Goal: Task Accomplishment & Management: Use online tool/utility

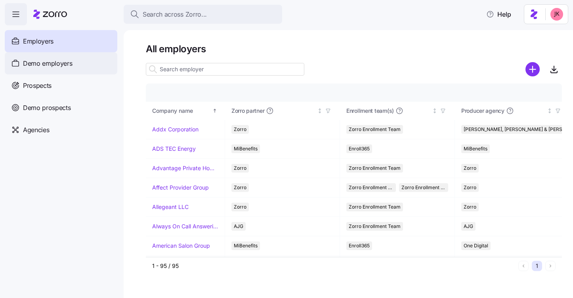
click at [61, 67] on span "Demo employers" at bounding box center [47, 64] width 49 height 10
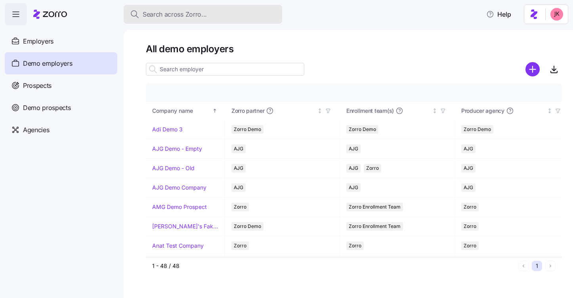
click at [190, 15] on span "Search across Zorro..." at bounding box center [175, 15] width 64 height 10
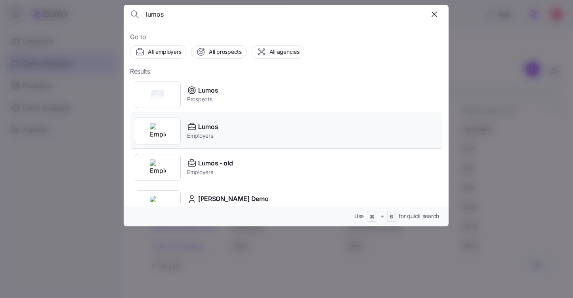
type input "lumos"
click at [215, 127] on span "Lumos" at bounding box center [208, 127] width 20 height 10
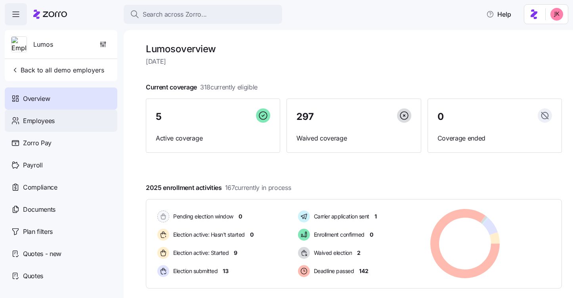
click at [49, 121] on span "Employees" at bounding box center [39, 121] width 32 height 10
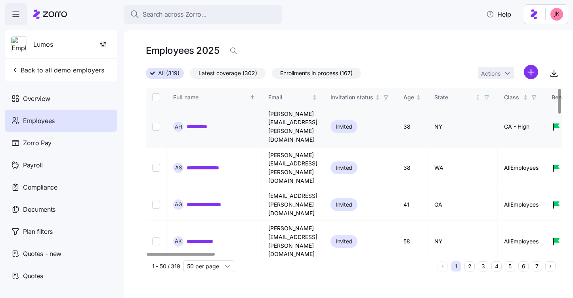
scroll to position [55, 0]
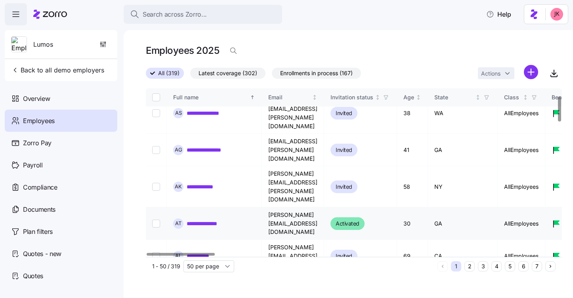
click at [199, 220] on link "**********" at bounding box center [204, 224] width 34 height 8
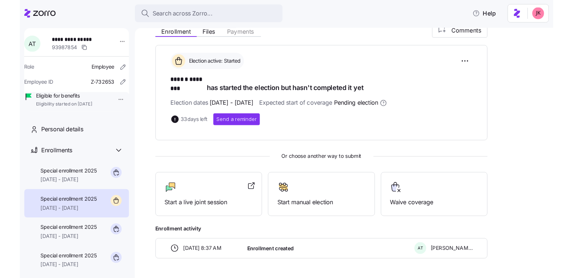
scroll to position [118, 0]
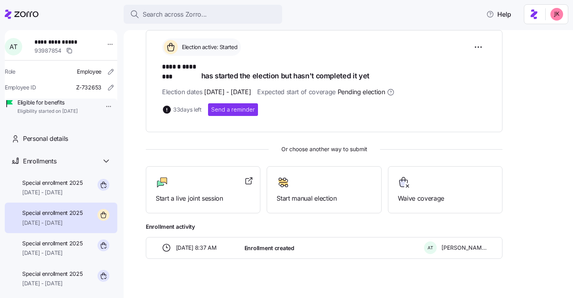
click at [199, 181] on div "Start a live joint session" at bounding box center [203, 189] width 95 height 27
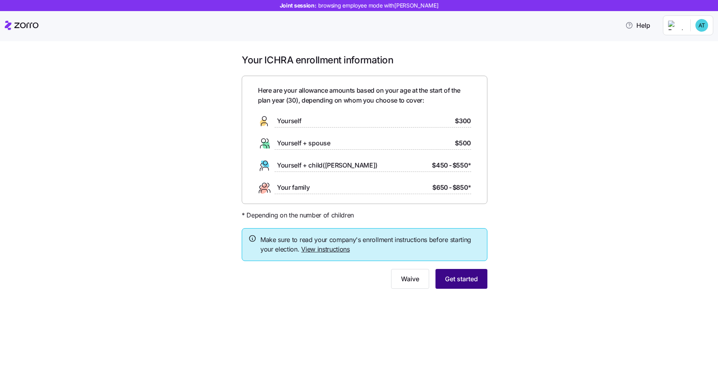
click at [452, 278] on span "Get started" at bounding box center [461, 279] width 33 height 10
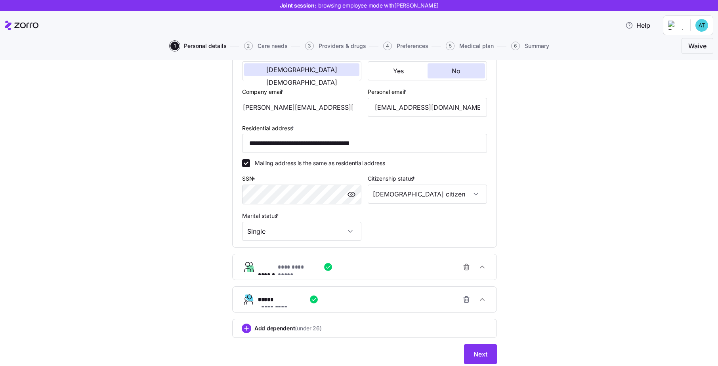
scroll to position [194, 0]
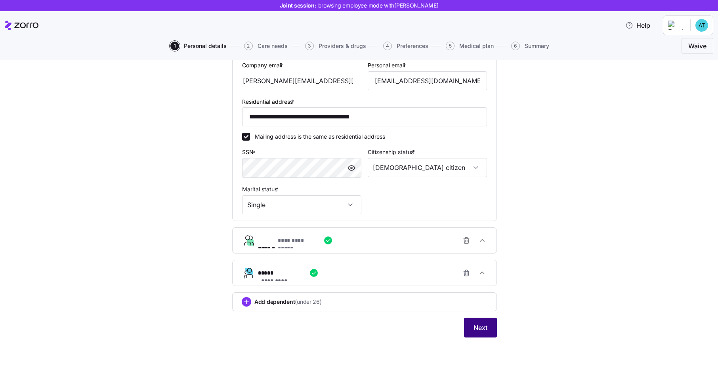
click at [472, 298] on button "Next" at bounding box center [480, 328] width 33 height 20
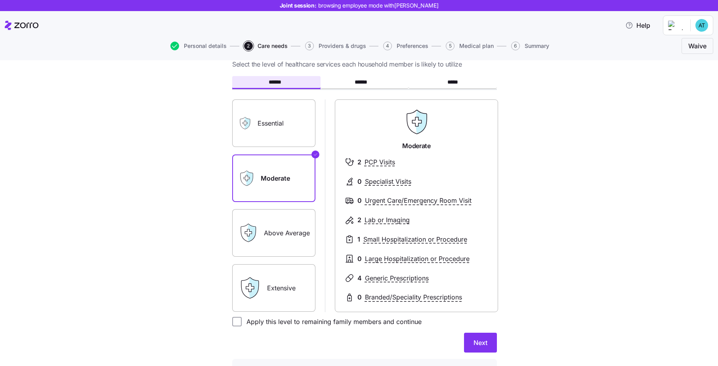
scroll to position [37, 0]
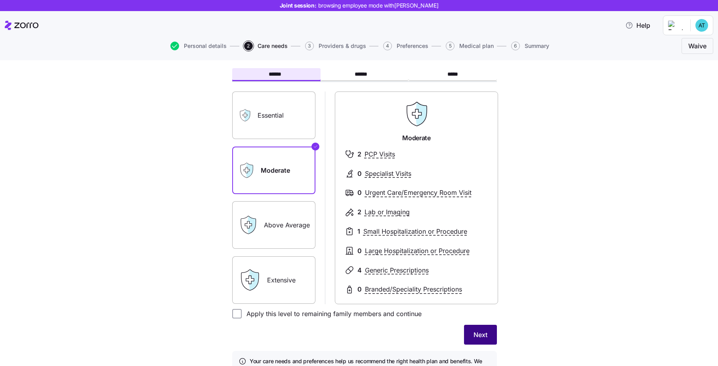
click at [480, 298] on button "Next" at bounding box center [480, 335] width 33 height 20
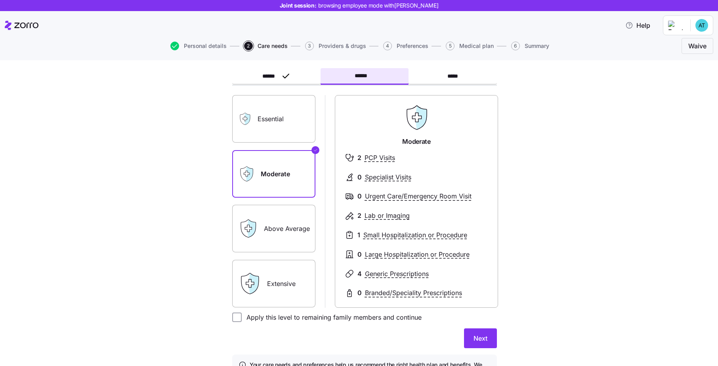
click at [480, 298] on span "Next" at bounding box center [480, 338] width 14 height 10
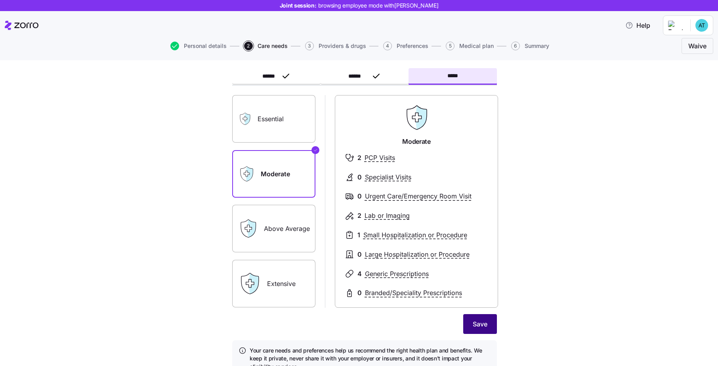
click at [482, 298] on span "Save" at bounding box center [479, 324] width 15 height 10
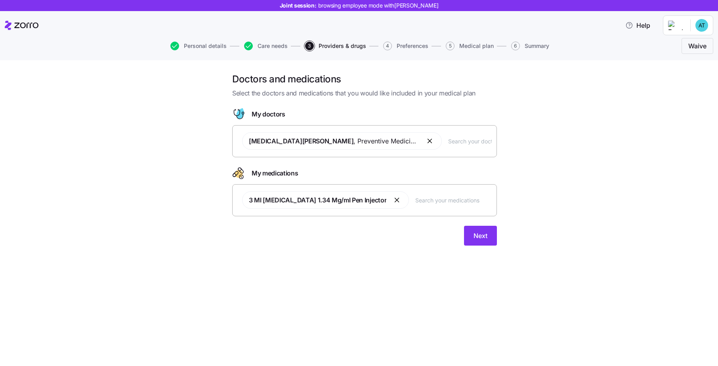
click at [448, 141] on input "text" at bounding box center [470, 141] width 44 height 9
click at [478, 238] on span "Next" at bounding box center [480, 236] width 14 height 10
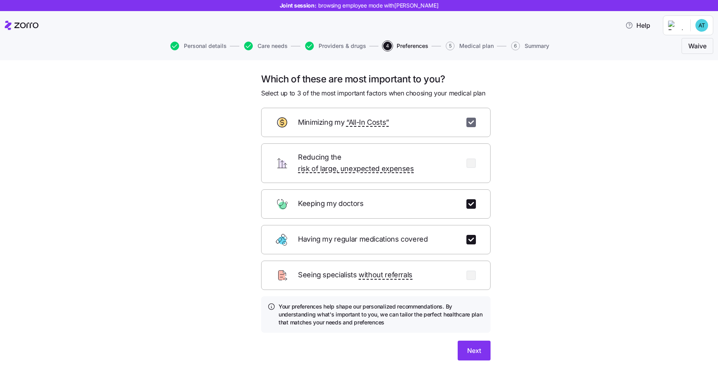
click at [468, 124] on input "checkbox" at bounding box center [471, 123] width 10 height 10
checkbox input "false"
click at [469, 160] on input "checkbox" at bounding box center [471, 163] width 10 height 10
checkbox input "true"
click at [471, 298] on div "Which of these are most important to you? Select up to 3 of the most important …" at bounding box center [376, 221] width 242 height 297
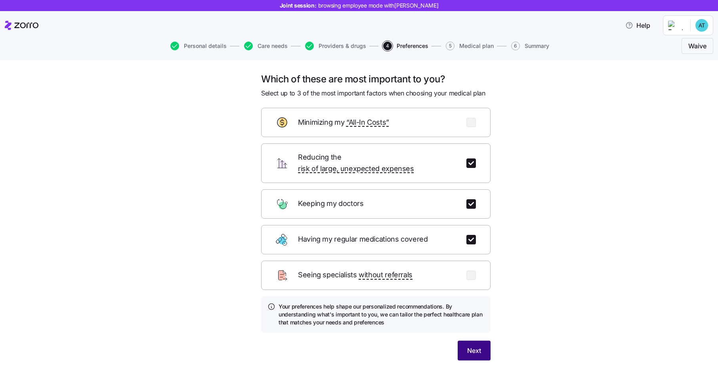
click at [472, 298] on button "Next" at bounding box center [473, 351] width 33 height 20
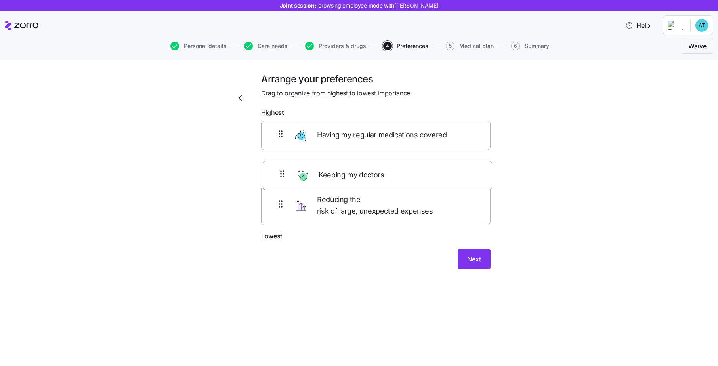
drag, startPoint x: 280, startPoint y: 134, endPoint x: 282, endPoint y: 178, distance: 44.0
click at [282, 178] on div "Keeping my doctors Having my regular medications covered Reducing the risk of l…" at bounding box center [375, 176] width 229 height 111
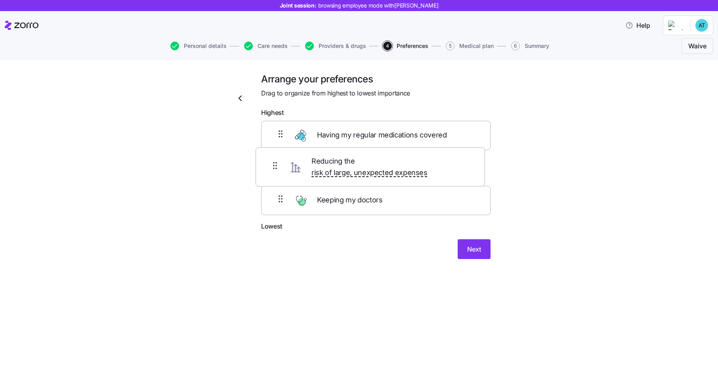
drag, startPoint x: 278, startPoint y: 208, endPoint x: 272, endPoint y: 160, distance: 48.6
click at [272, 160] on div "Having my regular medications covered Keeping my doctors Reducing the risk of l…" at bounding box center [375, 171] width 229 height 101
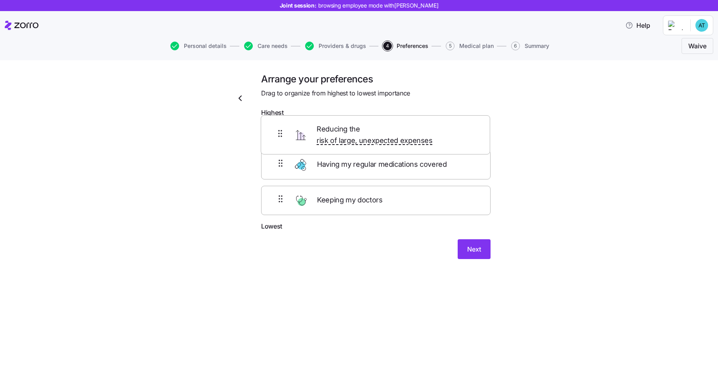
drag, startPoint x: 280, startPoint y: 173, endPoint x: 279, endPoint y: 128, distance: 44.8
click at [279, 128] on div "Having my regular medications covered Reducing the risk of large, unexpected ex…" at bounding box center [375, 171] width 229 height 101
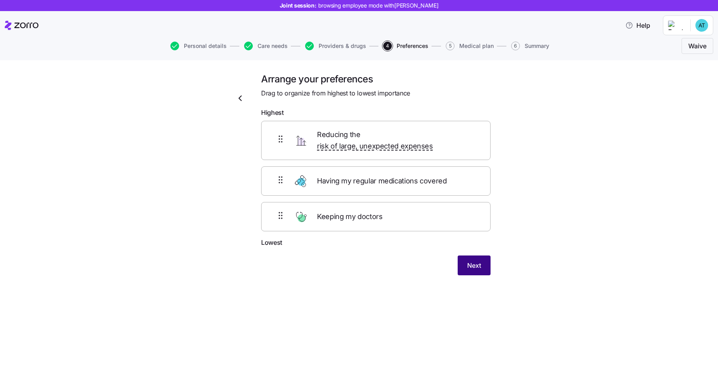
click at [468, 261] on span "Next" at bounding box center [474, 266] width 14 height 10
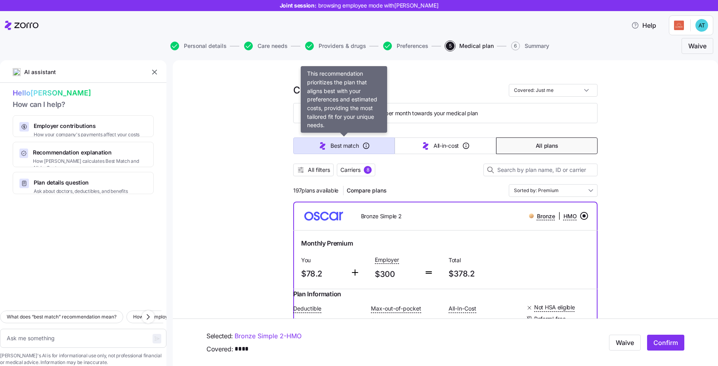
click at [335, 145] on span "Best match" at bounding box center [344, 146] width 28 height 8
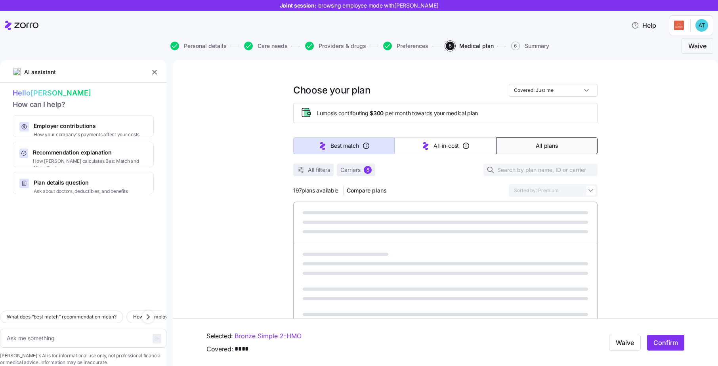
type textarea "x"
type input "Sorted by: Best match"
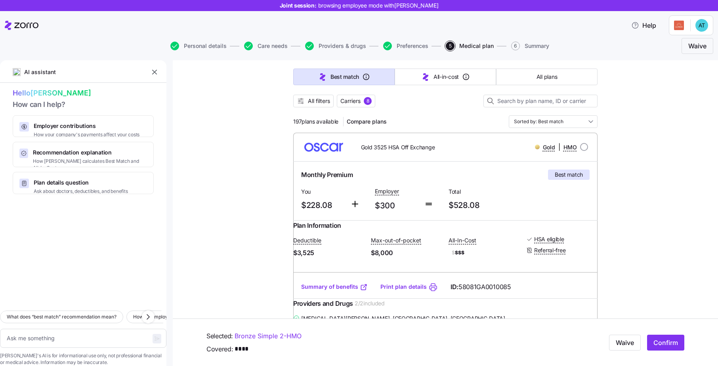
scroll to position [80, 0]
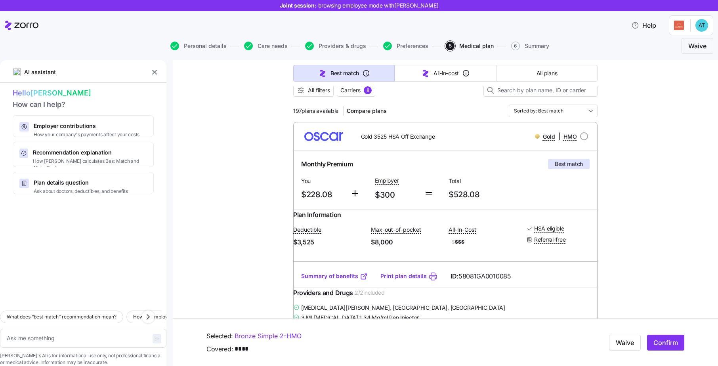
click at [346, 280] on link "Summary of benefits" at bounding box center [334, 276] width 67 height 8
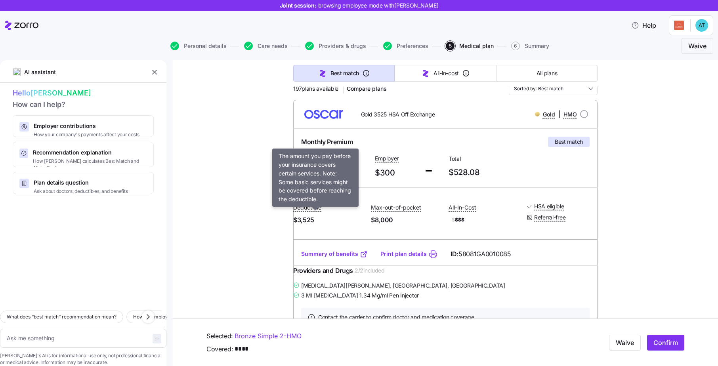
scroll to position [133, 0]
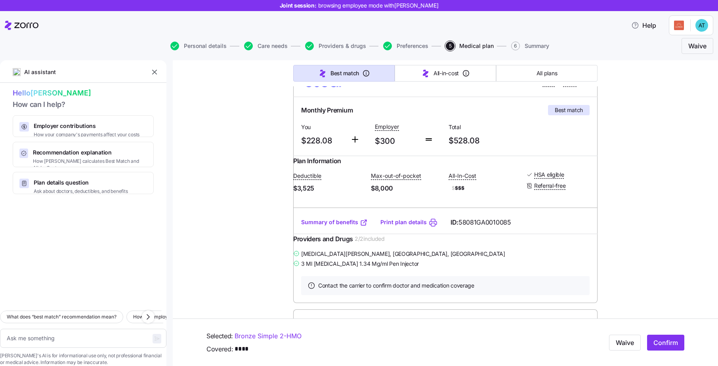
click at [322, 193] on span "$3,525" at bounding box center [328, 188] width 71 height 10
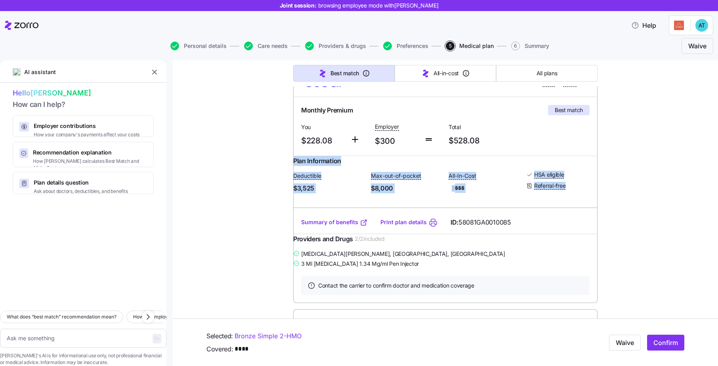
drag, startPoint x: 299, startPoint y: 168, endPoint x: 557, endPoint y: 204, distance: 260.2
click at [557, 204] on div "Plan Information Deductible $3,525 Max-out-of-pocket $8,000 All-In-Cost $ $$$ H…" at bounding box center [445, 183] width 304 height 55
click at [498, 193] on span "$ $$$" at bounding box center [483, 188] width 71 height 10
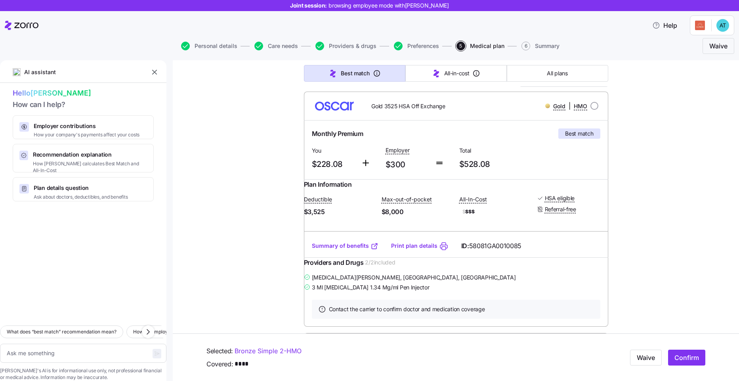
scroll to position [107, 0]
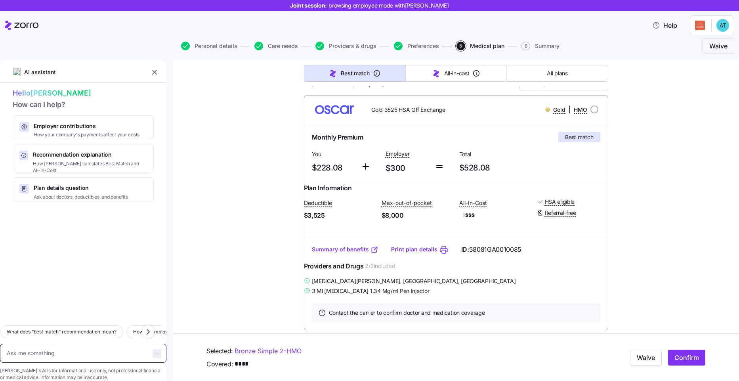
click at [74, 298] on textarea at bounding box center [83, 352] width 166 height 19
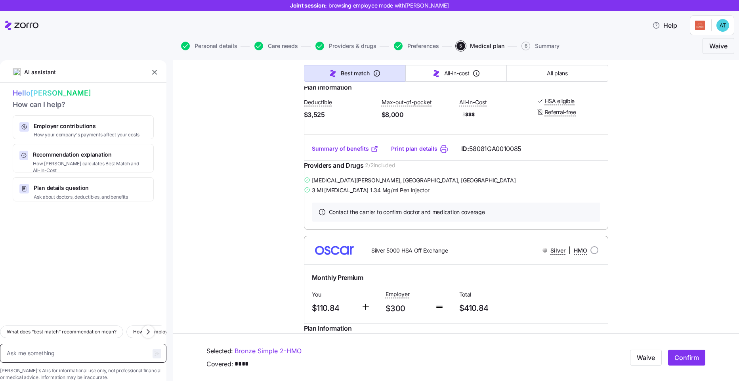
scroll to position [0, 0]
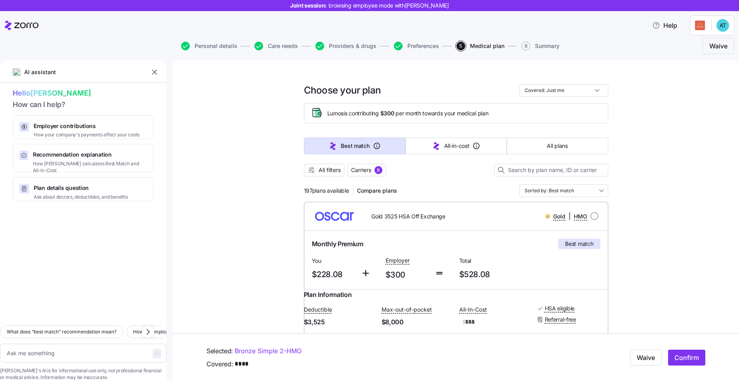
click at [447, 157] on div "Best match All-in-cost All plans" at bounding box center [456, 146] width 304 height 26
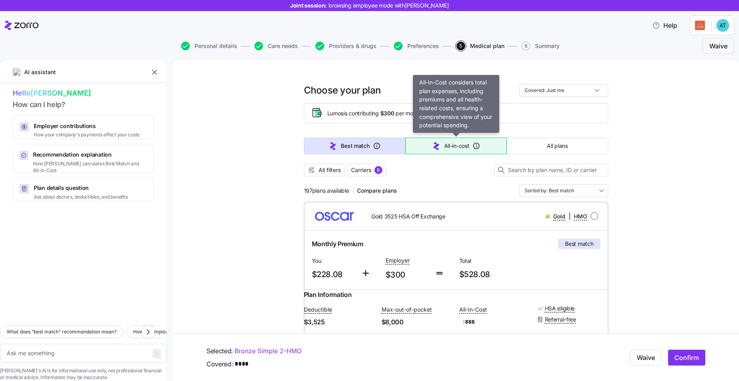
click at [445, 147] on span "All-in-cost" at bounding box center [456, 146] width 25 height 8
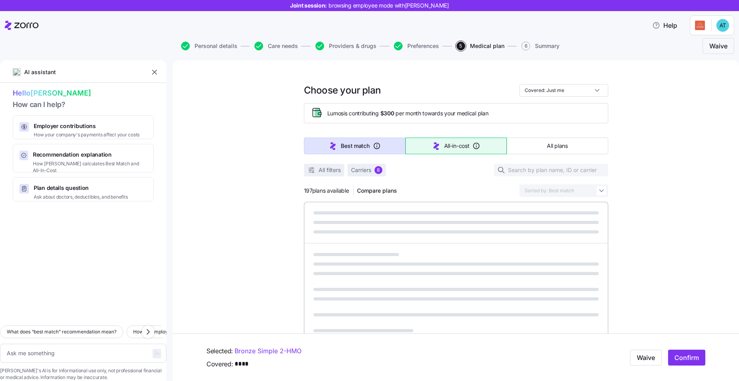
type textarea "x"
type input "Sorted by: All-in-cost"
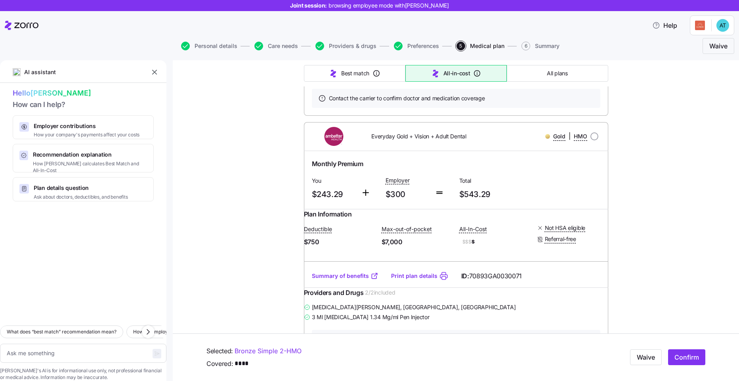
scroll to position [2305, 0]
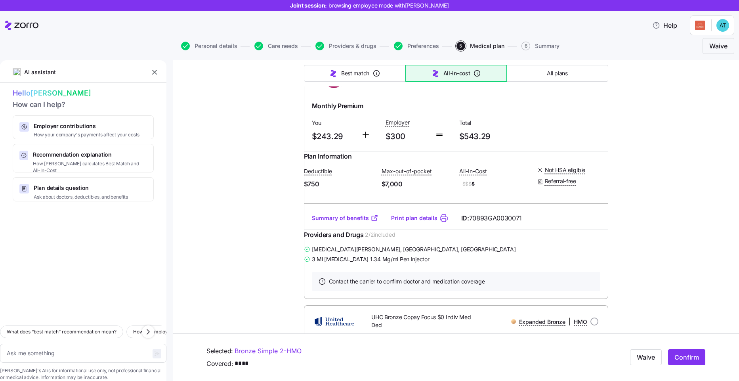
drag, startPoint x: 382, startPoint y: 215, endPoint x: 333, endPoint y: 214, distance: 49.1
click at [333, 12] on span "Amira Elsayed , Canton, GA" at bounding box center [414, 8] width 204 height 8
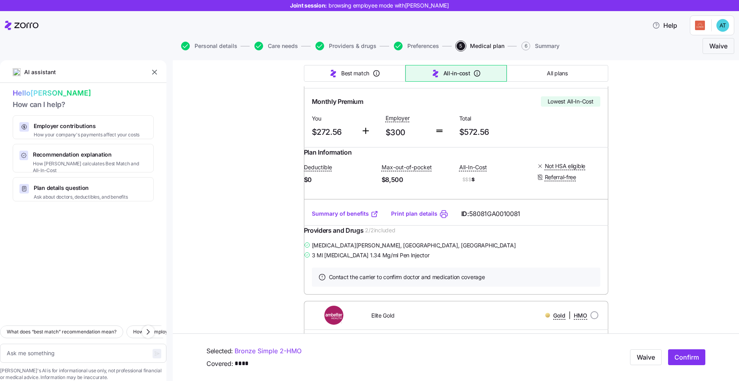
scroll to position [0, 0]
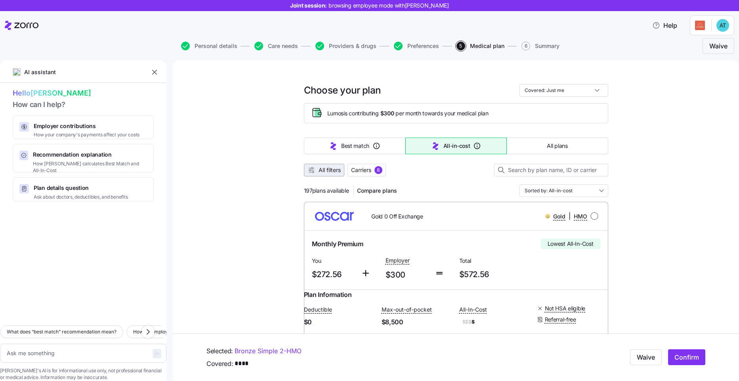
click at [325, 171] on span "All filters" at bounding box center [329, 170] width 22 height 8
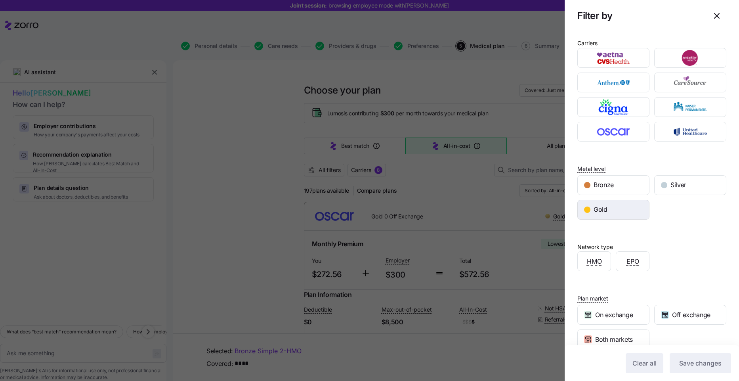
click at [572, 215] on div "Gold" at bounding box center [612, 209] width 71 height 19
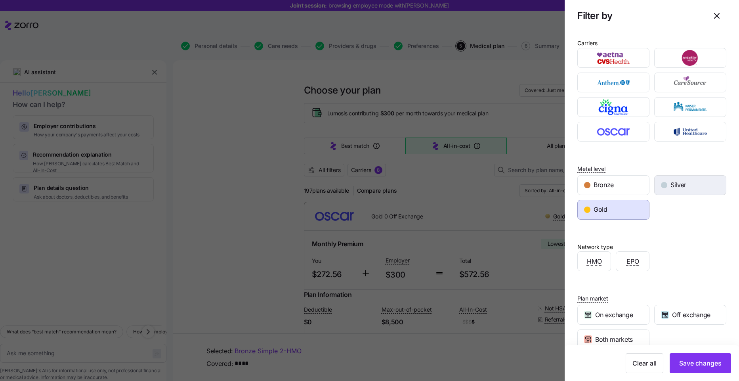
click at [572, 188] on span "Silver" at bounding box center [678, 185] width 16 height 10
click at [572, 298] on span "Save changes" at bounding box center [700, 363] width 42 height 10
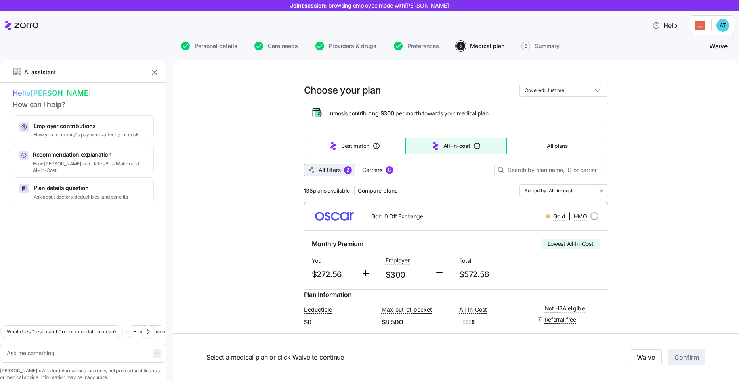
click at [338, 169] on span "All filters" at bounding box center [329, 170] width 22 height 8
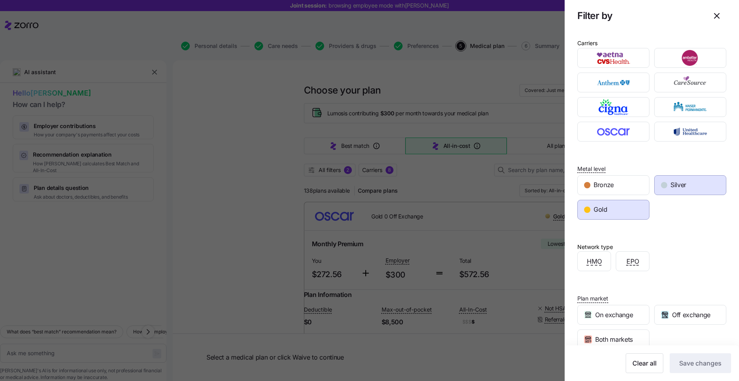
scroll to position [70, 0]
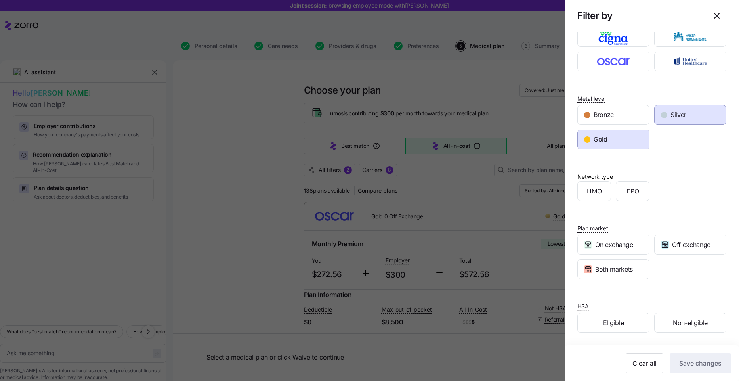
click at [481, 240] on div at bounding box center [369, 190] width 739 height 381
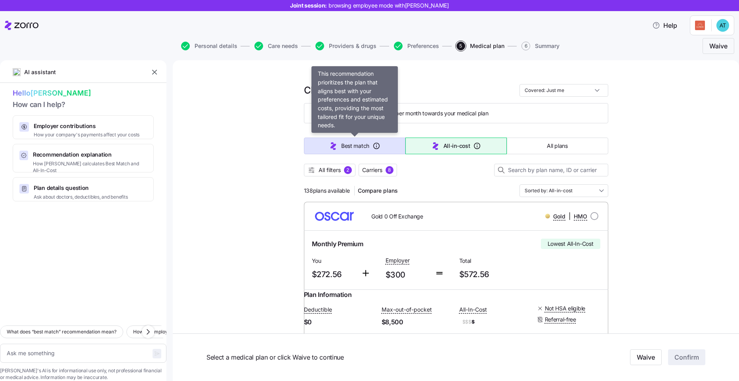
click at [364, 143] on span "Best match" at bounding box center [355, 146] width 28 height 8
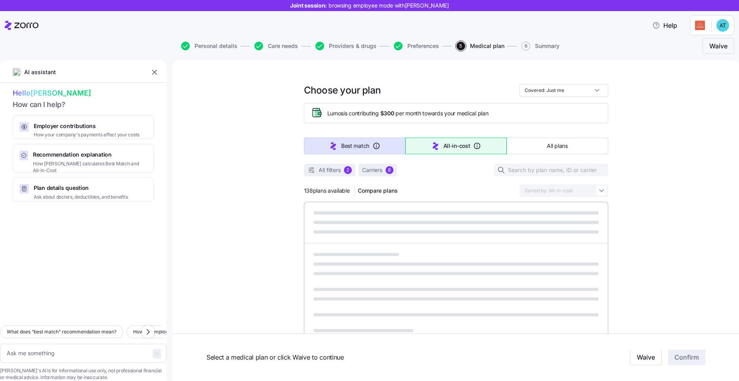
type textarea "x"
type input "Sorted by: Best match"
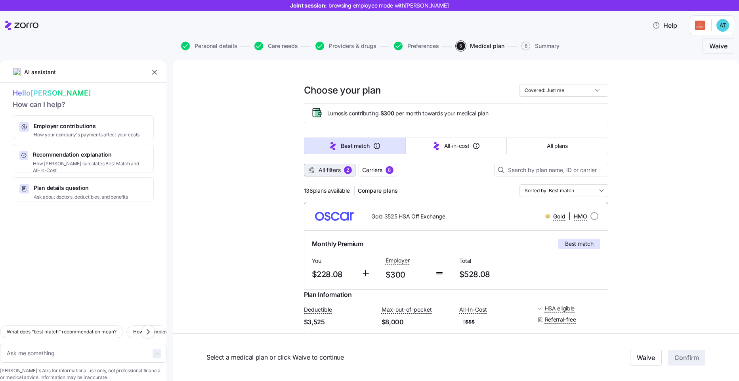
click at [341, 173] on span "All filters 2" at bounding box center [329, 170] width 44 height 8
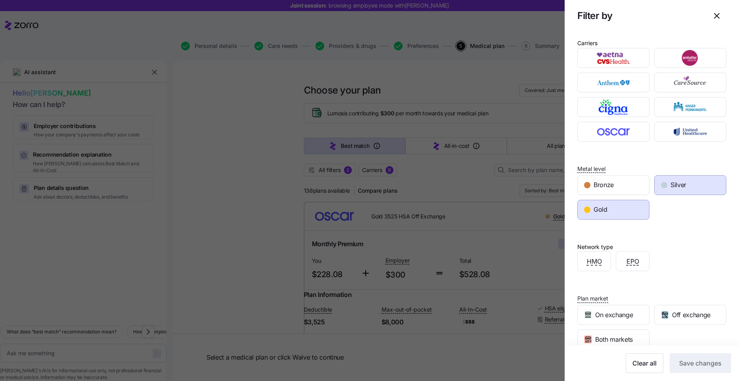
click at [572, 218] on div "Gold" at bounding box center [612, 209] width 71 height 19
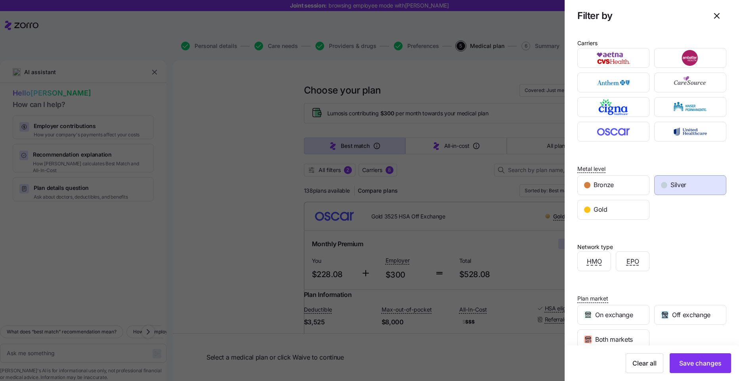
click at [572, 185] on div "button" at bounding box center [664, 185] width 6 height 6
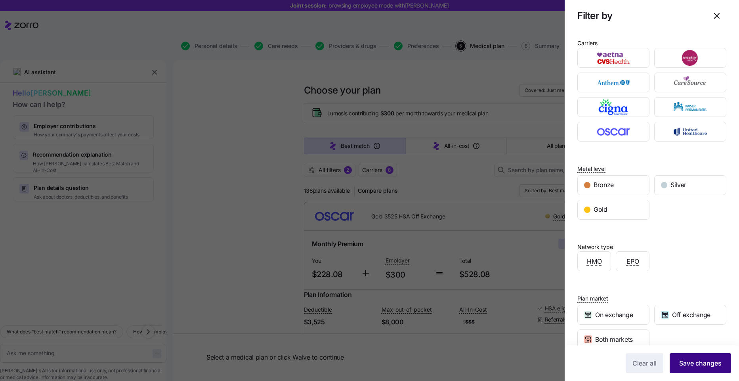
click at [572, 298] on button "Save changes" at bounding box center [699, 363] width 61 height 20
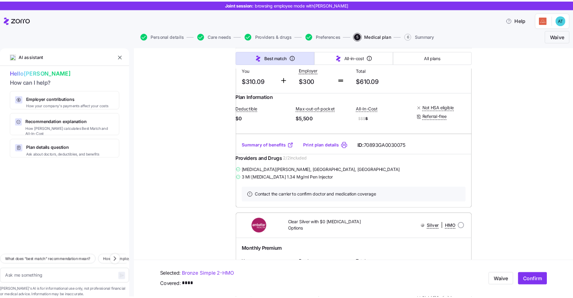
scroll to position [893, 0]
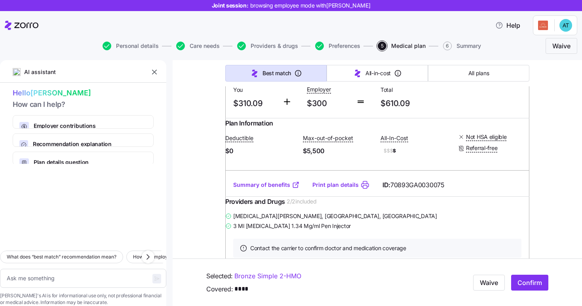
type textarea "x"
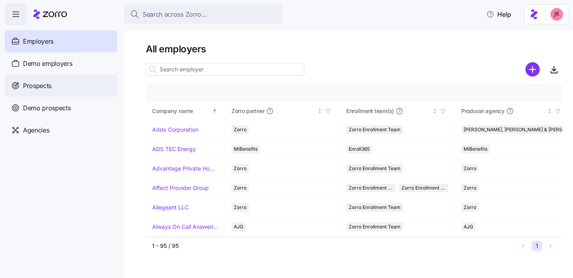
click at [67, 90] on div "Prospects" at bounding box center [61, 85] width 112 height 22
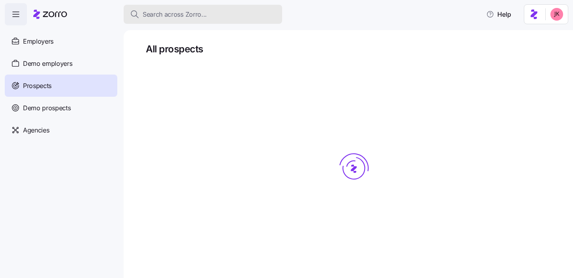
click at [200, 13] on span "Search across Zorro..." at bounding box center [175, 15] width 64 height 10
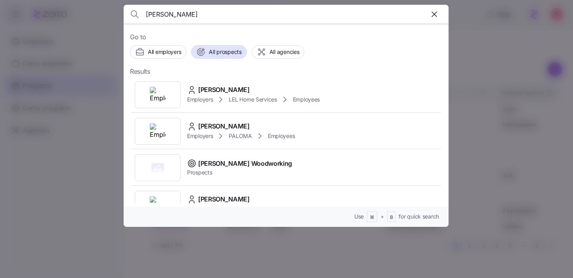
type input "richey"
click at [109, 112] on div at bounding box center [286, 139] width 573 height 278
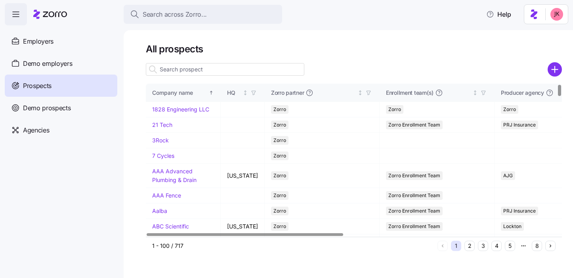
click at [186, 67] on input at bounding box center [225, 69] width 158 height 13
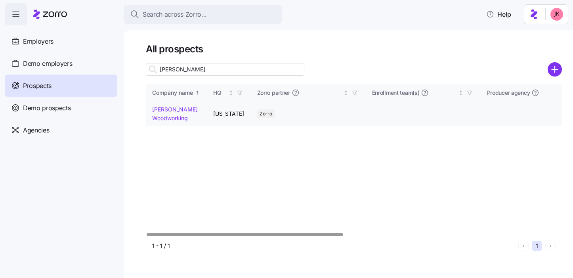
type input "richey"
click at [164, 111] on link "[PERSON_NAME] Woodworking" at bounding box center [175, 113] width 46 height 15
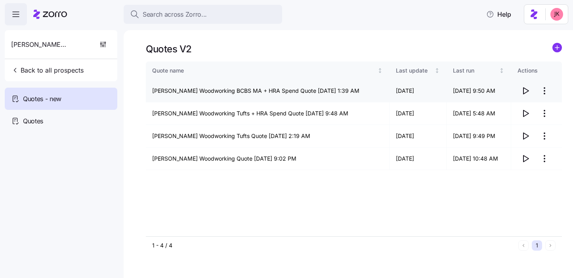
click at [528, 89] on icon "button" at bounding box center [525, 91] width 10 height 10
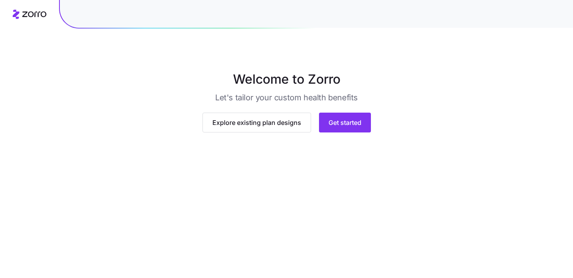
scroll to position [64, 0]
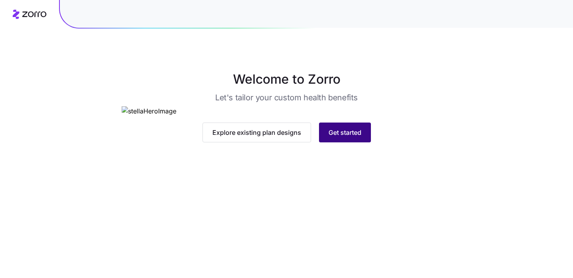
click at [359, 137] on span "Get started" at bounding box center [344, 133] width 33 height 10
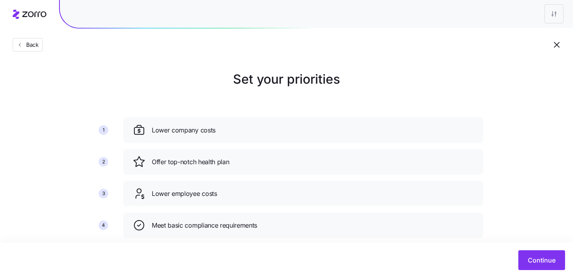
scroll to position [80, 0]
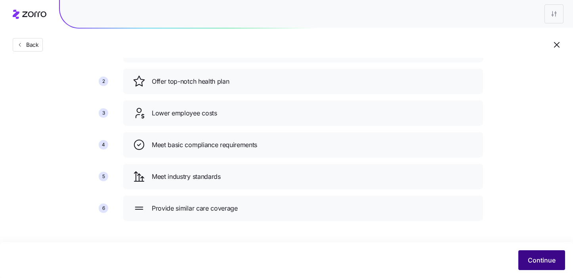
click at [540, 260] on span "Continue" at bounding box center [541, 260] width 28 height 10
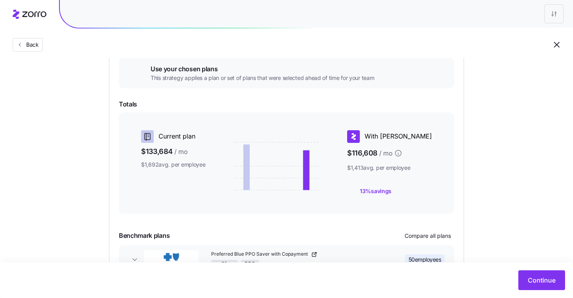
scroll to position [149, 0]
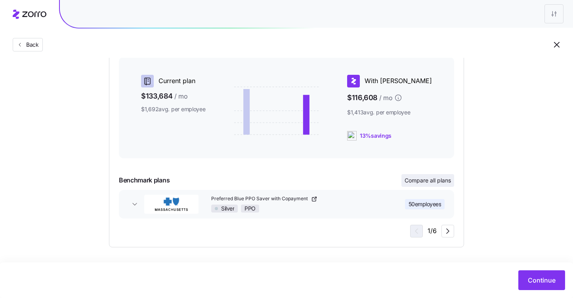
click at [430, 179] on span "Compare all plans" at bounding box center [427, 181] width 46 height 8
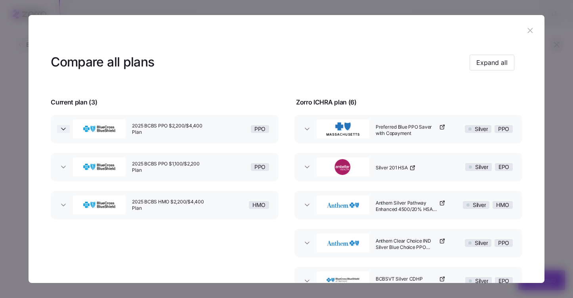
click at [61, 129] on icon "button" at bounding box center [63, 129] width 8 height 8
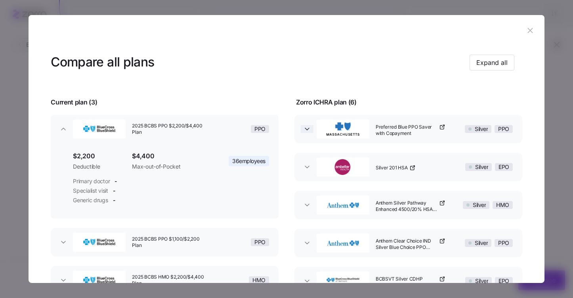
click at [303, 126] on icon "button" at bounding box center [307, 129] width 8 height 8
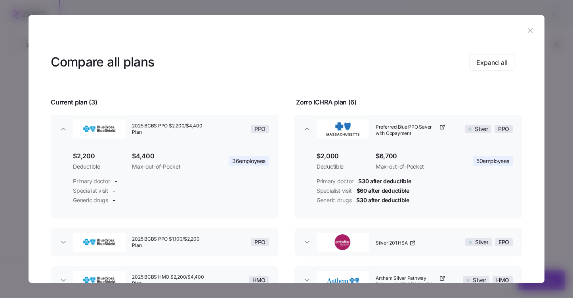
scroll to position [49, 0]
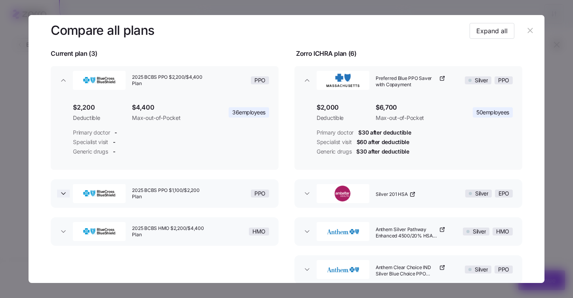
click at [62, 191] on icon "button" at bounding box center [63, 194] width 8 height 8
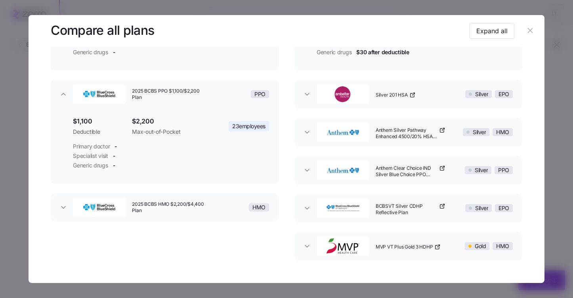
scroll to position [164, 0]
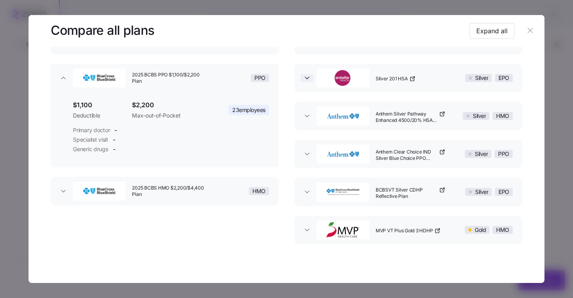
click at [303, 75] on icon "button" at bounding box center [307, 78] width 8 height 8
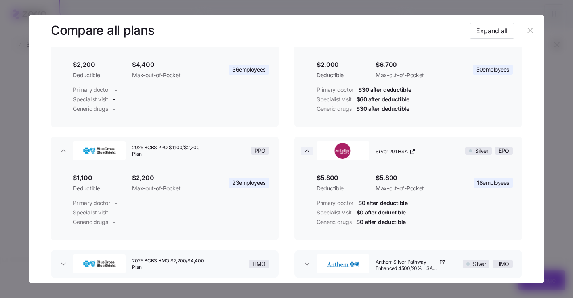
scroll to position [84, 0]
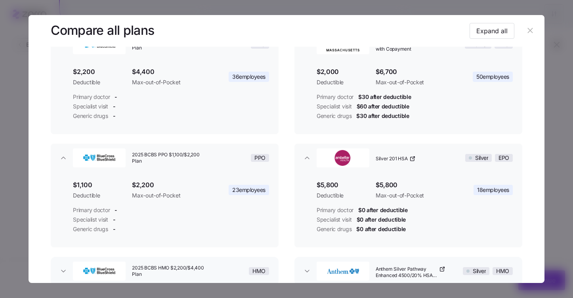
click at [527, 30] on icon "button" at bounding box center [529, 30] width 5 height 5
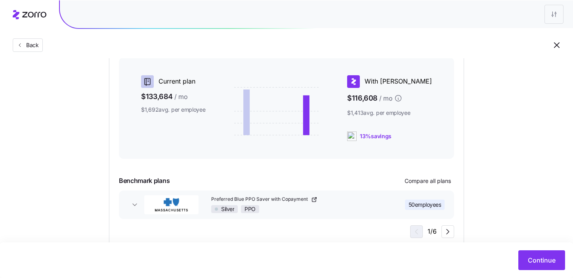
scroll to position [149, 0]
click at [545, 268] on button "Continue" at bounding box center [541, 260] width 47 height 20
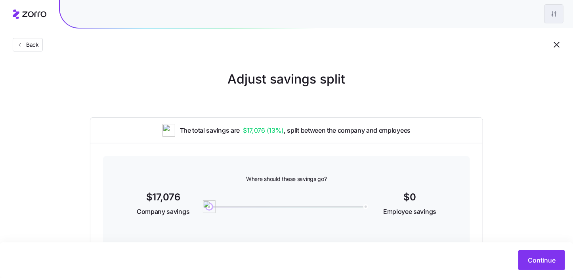
click at [554, 10] on html "Back Adjust savings split The total savings are $17,076 ( 13% ) , split between…" at bounding box center [286, 157] width 573 height 315
click at [416, 44] on html "Back Adjust savings split The total savings are $17,076 ( 13% ) , split between…" at bounding box center [286, 157] width 573 height 315
click at [533, 269] on button "Continue" at bounding box center [541, 260] width 47 height 20
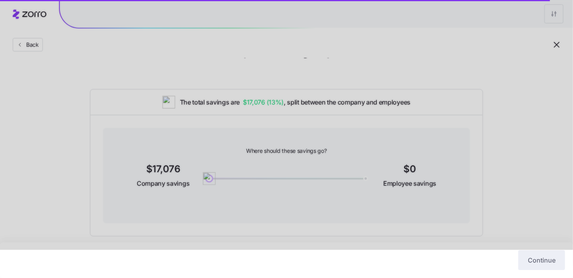
scroll to position [30, 0]
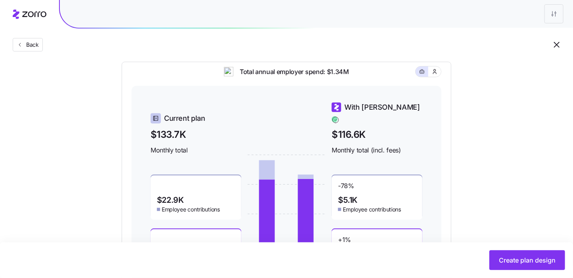
scroll to position [239, 0]
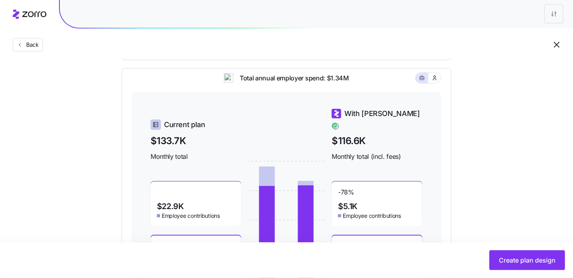
click at [440, 78] on div at bounding box center [427, 78] width 25 height 10
click at [438, 82] on button "button" at bounding box center [434, 78] width 13 height 10
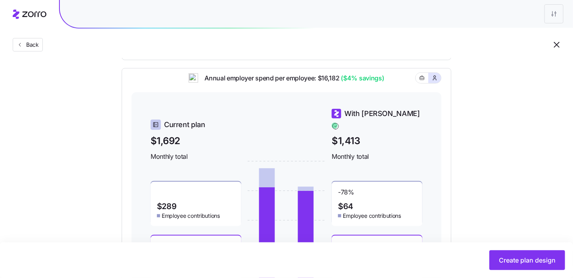
scroll to position [313, 0]
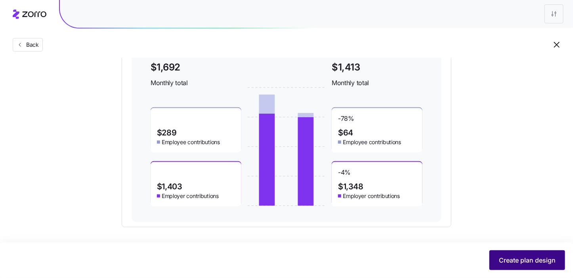
click at [518, 257] on span "Create plan design" at bounding box center [527, 260] width 57 height 10
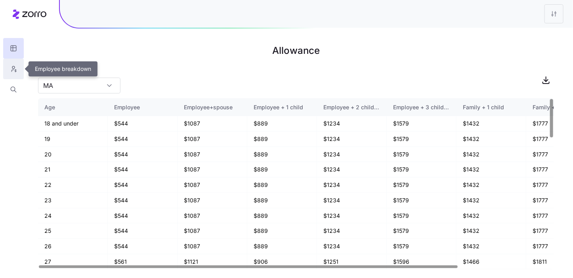
click at [15, 67] on icon "button" at bounding box center [13, 67] width 2 height 2
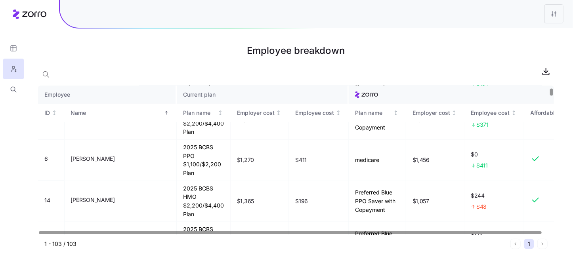
scroll to position [66, 0]
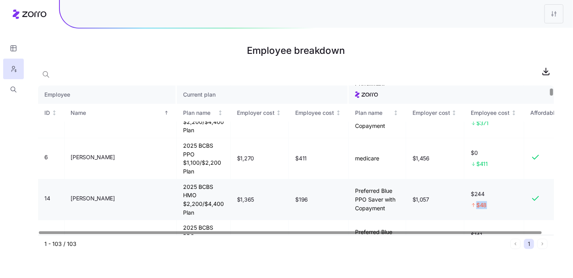
drag, startPoint x: 474, startPoint y: 206, endPoint x: 466, endPoint y: 206, distance: 7.9
click at [476, 206] on span "$48" at bounding box center [481, 205] width 10 height 8
click at [478, 179] on td "$244 $48" at bounding box center [494, 199] width 60 height 41
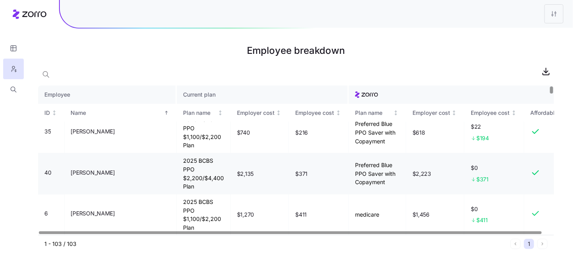
scroll to position [0, 0]
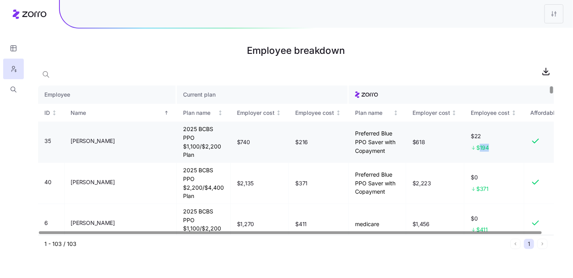
drag, startPoint x: 483, startPoint y: 150, endPoint x: 468, endPoint y: 148, distance: 14.7
click at [470, 148] on div "$194" at bounding box center [493, 148] width 47 height 8
click at [482, 153] on td "$22 $194" at bounding box center [494, 142] width 60 height 41
drag, startPoint x: 478, startPoint y: 149, endPoint x: 459, endPoint y: 150, distance: 19.0
click at [464, 150] on td "$22 $194" at bounding box center [494, 142] width 60 height 41
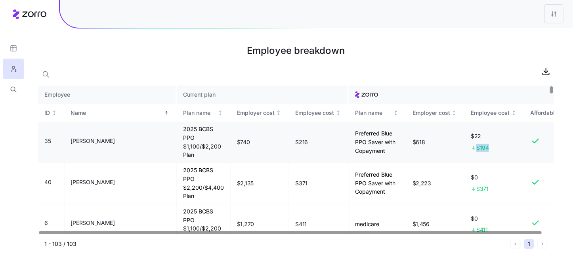
click at [485, 152] on td "$22 $194" at bounding box center [494, 142] width 60 height 41
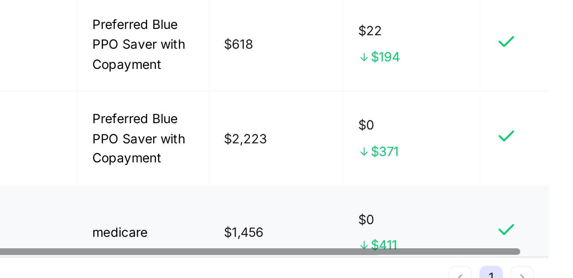
drag, startPoint x: 480, startPoint y: 192, endPoint x: 516, endPoint y: 211, distance: 41.6
click at [524, 211] on td at bounding box center [548, 224] width 48 height 41
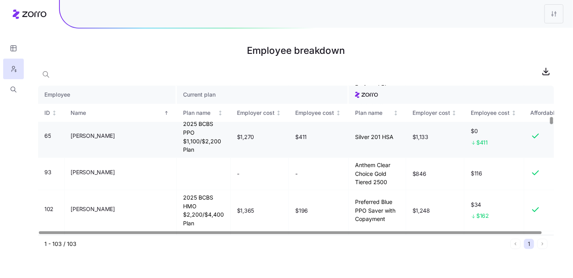
scroll to position [950, 0]
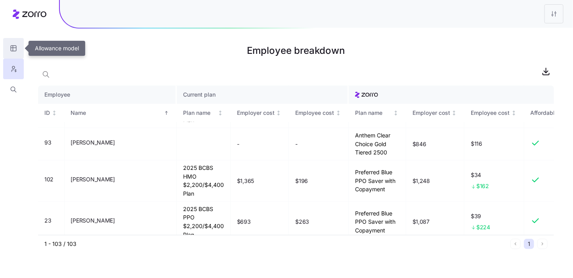
click at [15, 49] on icon "button" at bounding box center [13, 48] width 7 height 8
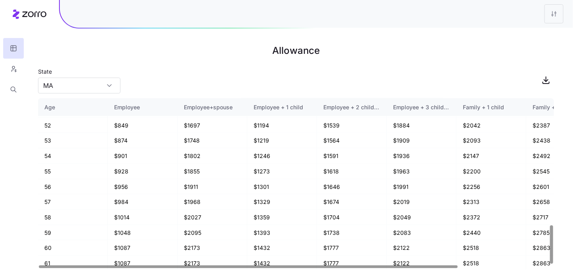
scroll to position [563, 0]
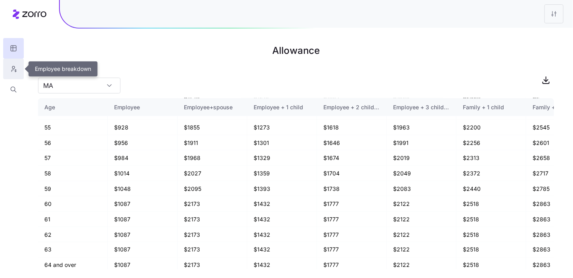
click at [14, 70] on icon "button" at bounding box center [13, 69] width 7 height 8
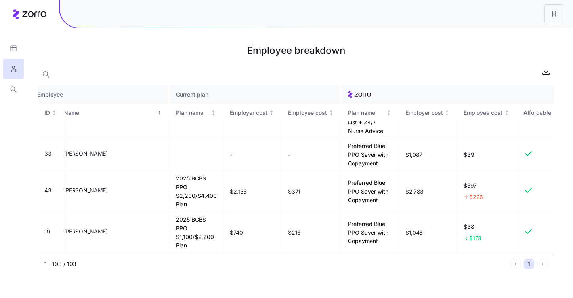
scroll to position [3927, 7]
